Goal: Task Accomplishment & Management: Use online tool/utility

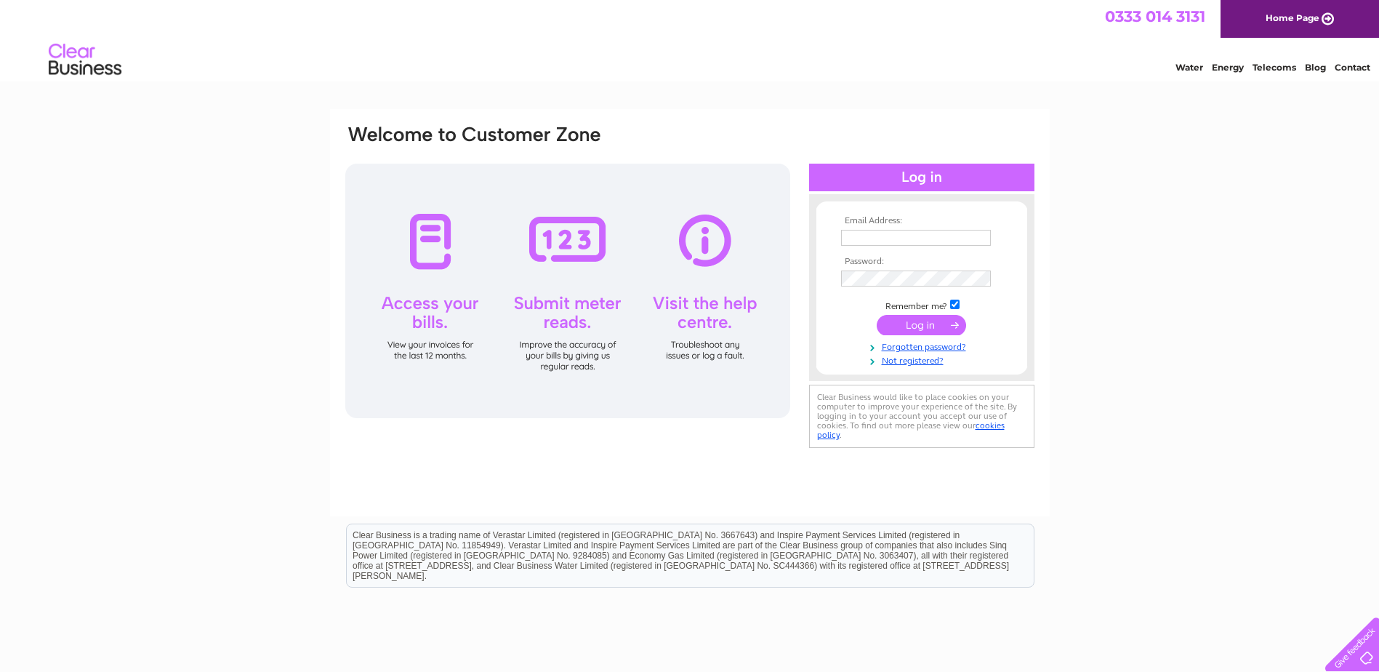
type input "lochielflooring@hotmail.co.uk"
click at [919, 321] on input "submit" at bounding box center [921, 325] width 89 height 20
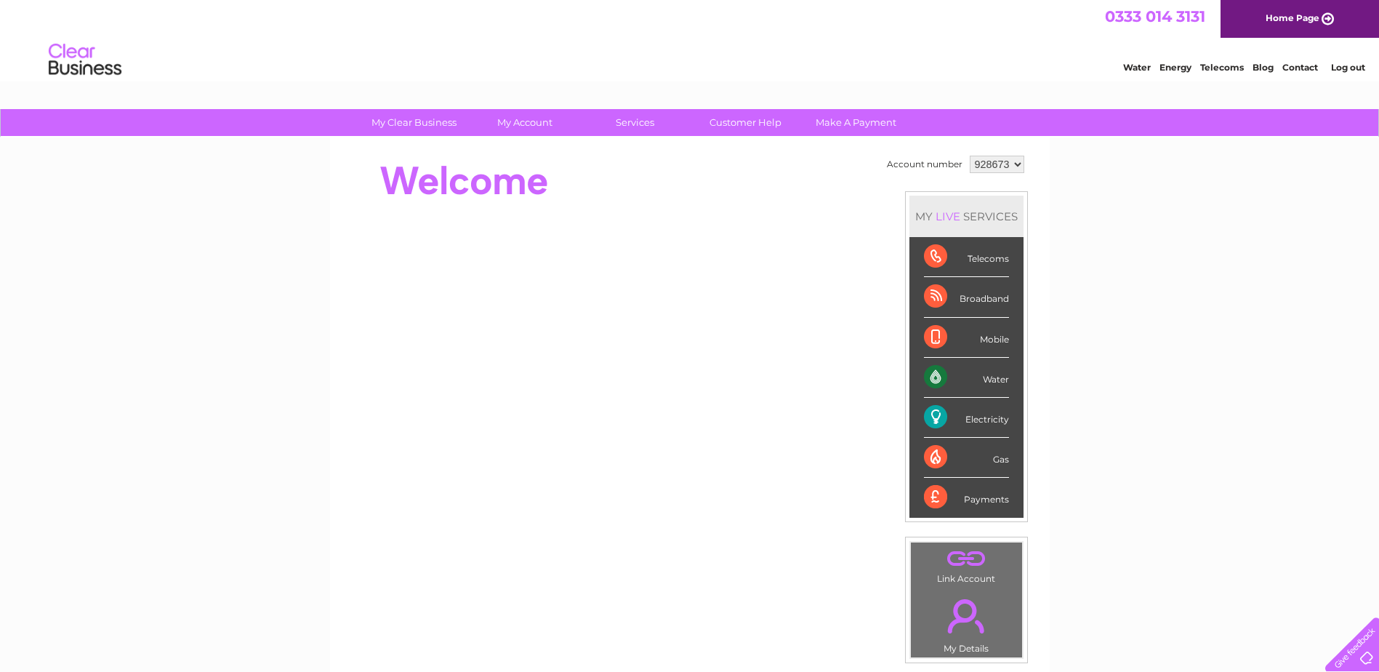
click at [938, 378] on div "Water" at bounding box center [966, 378] width 85 height 40
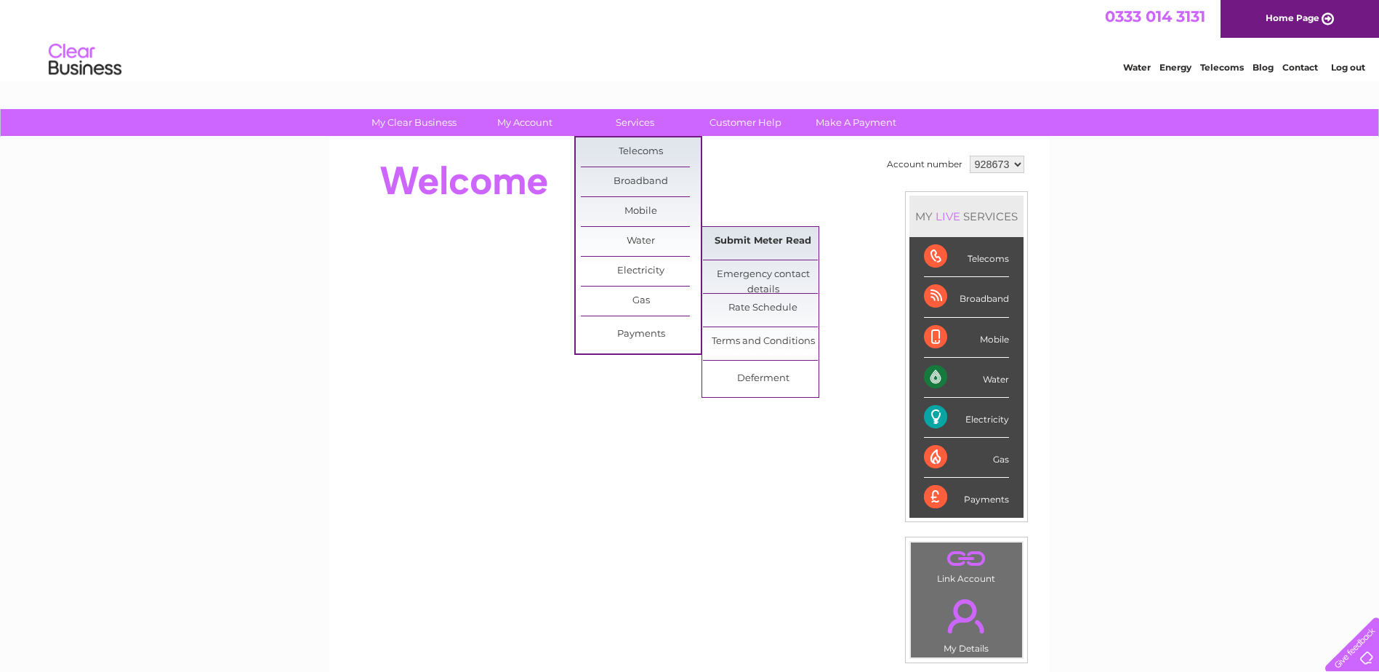
click at [778, 246] on link "Submit Meter Read" at bounding box center [763, 241] width 120 height 29
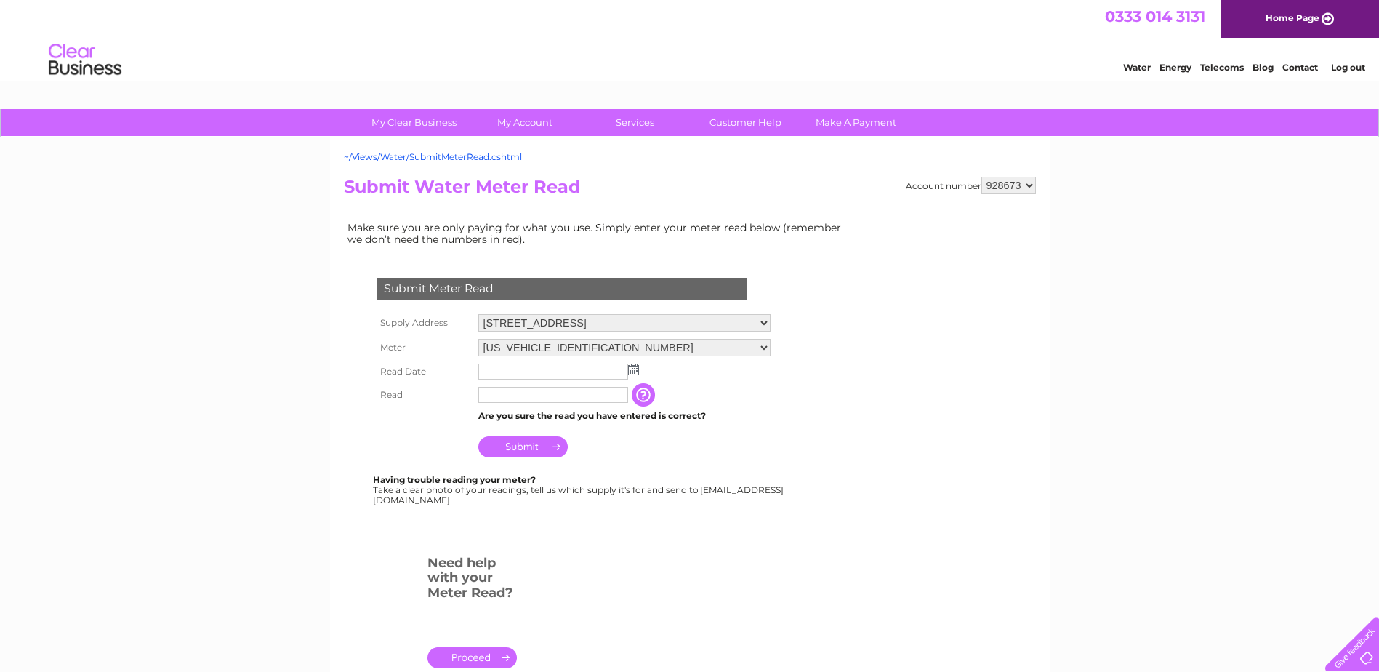
click at [520, 375] on input "text" at bounding box center [553, 371] width 150 height 16
click at [637, 366] on img at bounding box center [634, 370] width 11 height 12
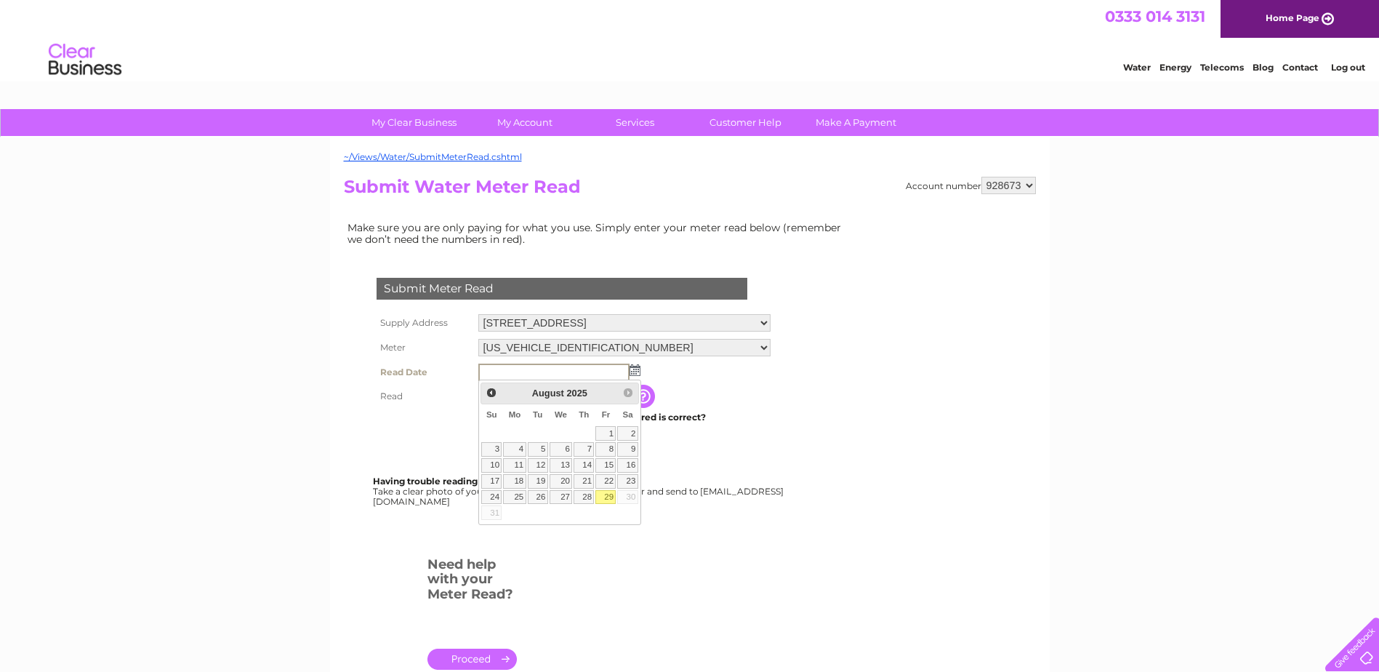
click at [604, 493] on link "29" at bounding box center [605, 497] width 20 height 15
type input "2025/08/29"
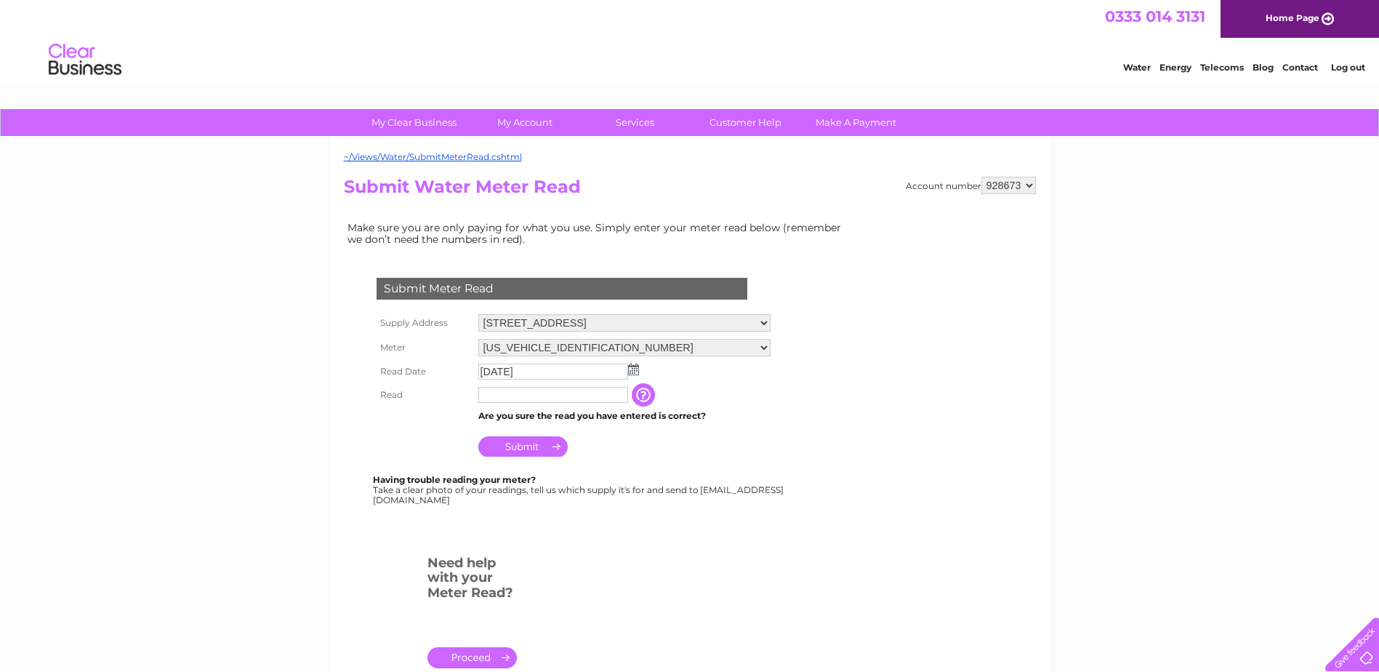
click at [533, 391] on input "text" at bounding box center [553, 395] width 150 height 16
type input "152"
click at [518, 448] on input "Submit" at bounding box center [522, 448] width 89 height 20
